Goal: Transaction & Acquisition: Download file/media

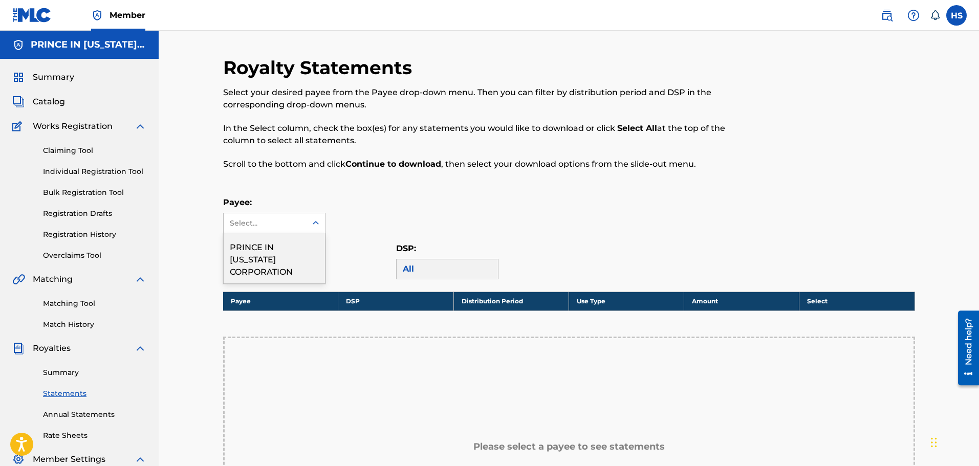
click at [311, 221] on icon at bounding box center [316, 223] width 10 height 10
click at [282, 249] on div "PRINCE IN [US_STATE] CORPORATION" at bounding box center [274, 258] width 101 height 50
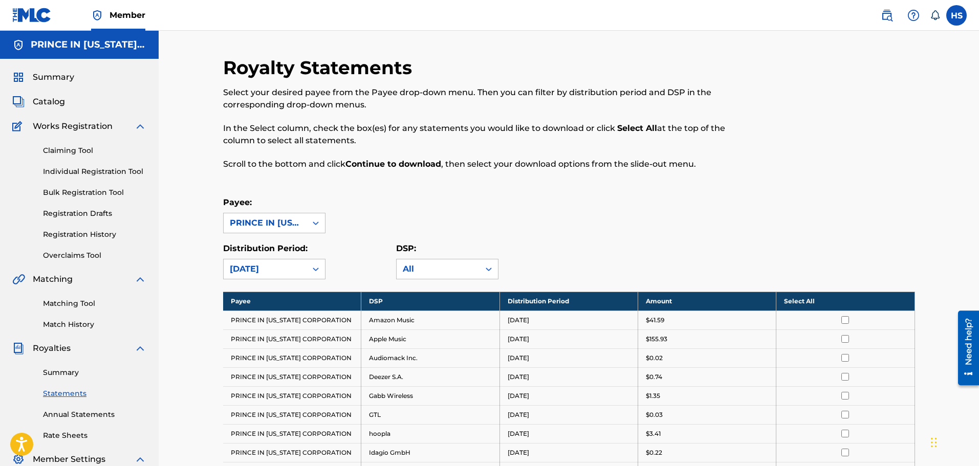
click at [802, 296] on th "Select All" at bounding box center [846, 301] width 138 height 19
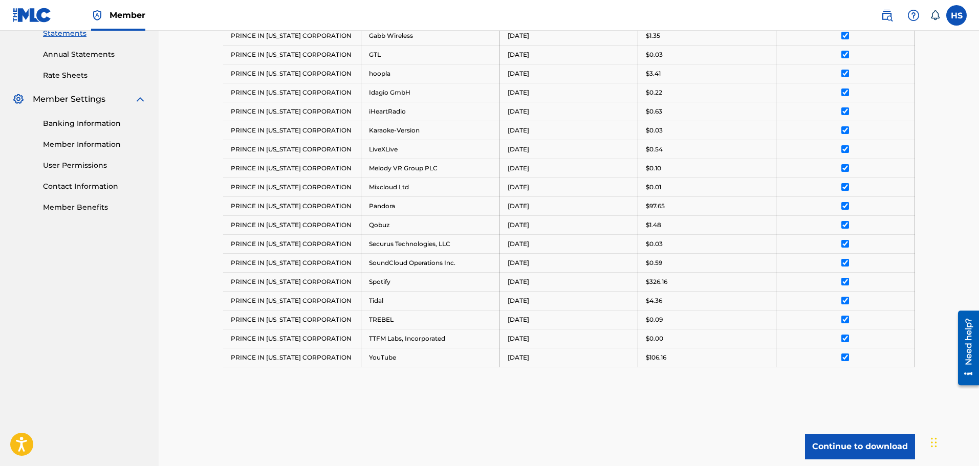
scroll to position [444, 0]
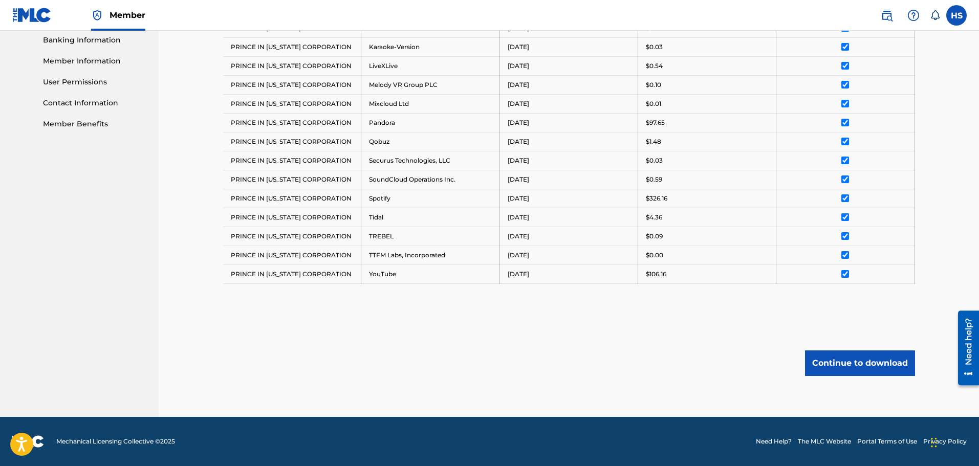
click at [845, 358] on button "Continue to download" at bounding box center [860, 364] width 110 height 26
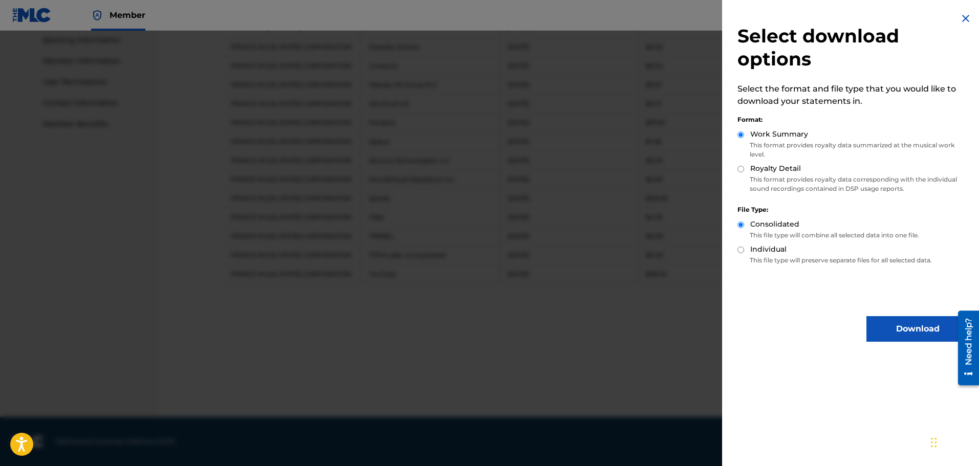
click at [898, 325] on button "Download" at bounding box center [918, 329] width 102 height 26
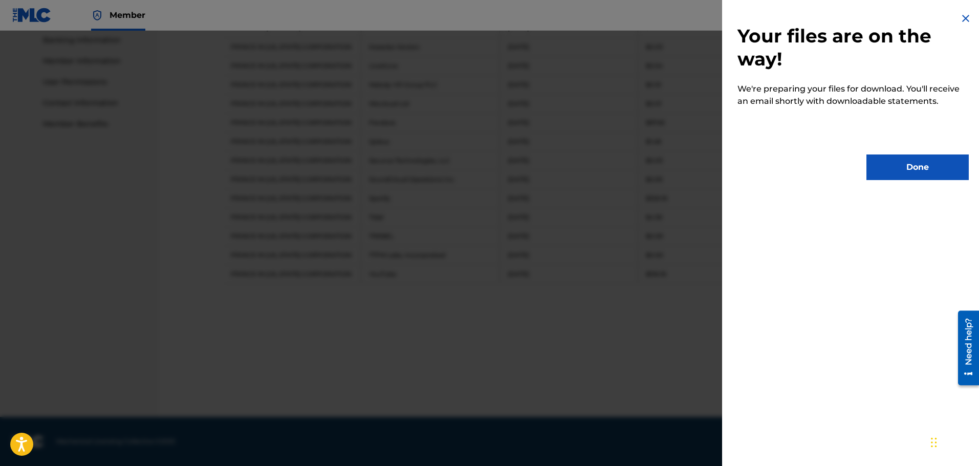
click at [908, 160] on button "Done" at bounding box center [918, 168] width 102 height 26
